Goal: Find specific page/section: Find specific page/section

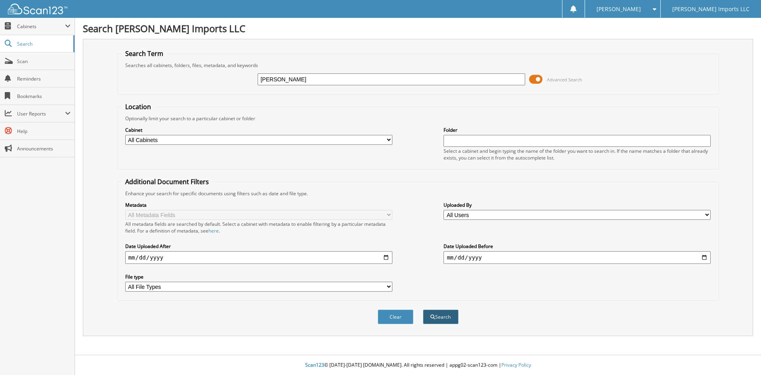
type input "[PERSON_NAME]"
click at [446, 320] on button "Search" at bounding box center [441, 316] width 36 height 15
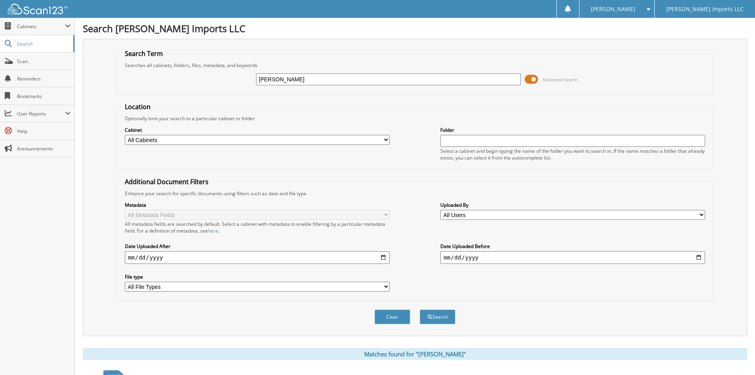
click at [318, 81] on input "[PERSON_NAME]" at bounding box center [388, 79] width 265 height 12
type input "G"
type input "K1908"
click at [449, 318] on button "Search" at bounding box center [438, 316] width 36 height 15
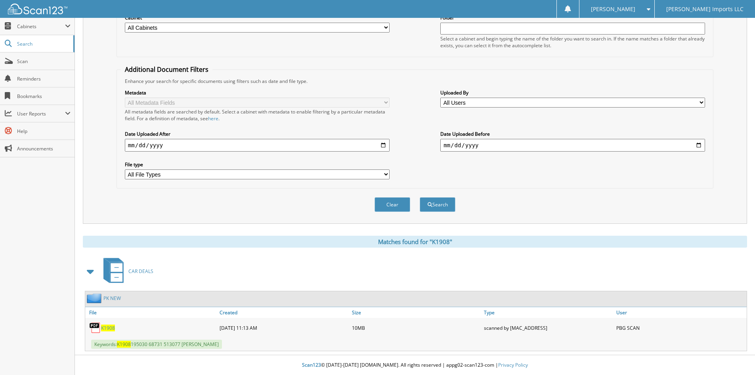
click at [110, 329] on span "K1908" at bounding box center [108, 327] width 14 height 7
